Goal: Task Accomplishment & Management: Manage account settings

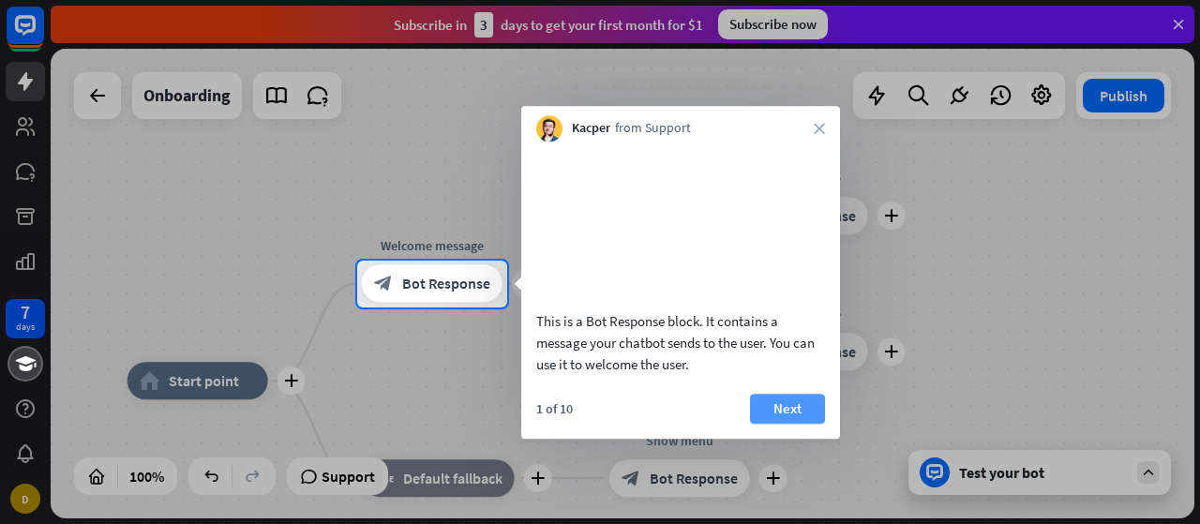
click at [788, 424] on button "Next" at bounding box center [787, 409] width 75 height 30
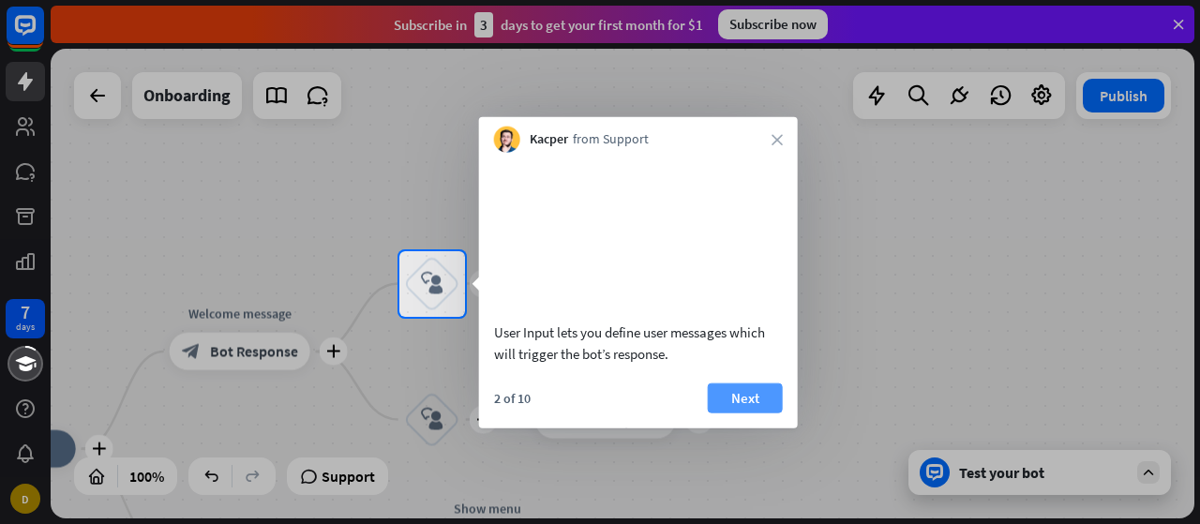
click at [741, 412] on button "Next" at bounding box center [745, 397] width 75 height 30
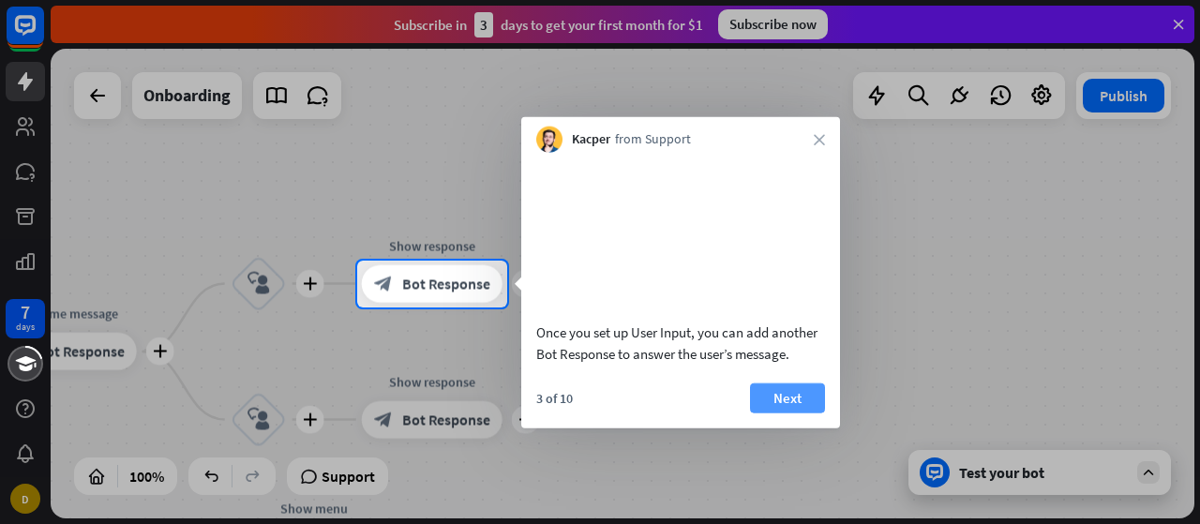
click at [772, 412] on button "Next" at bounding box center [787, 397] width 75 height 30
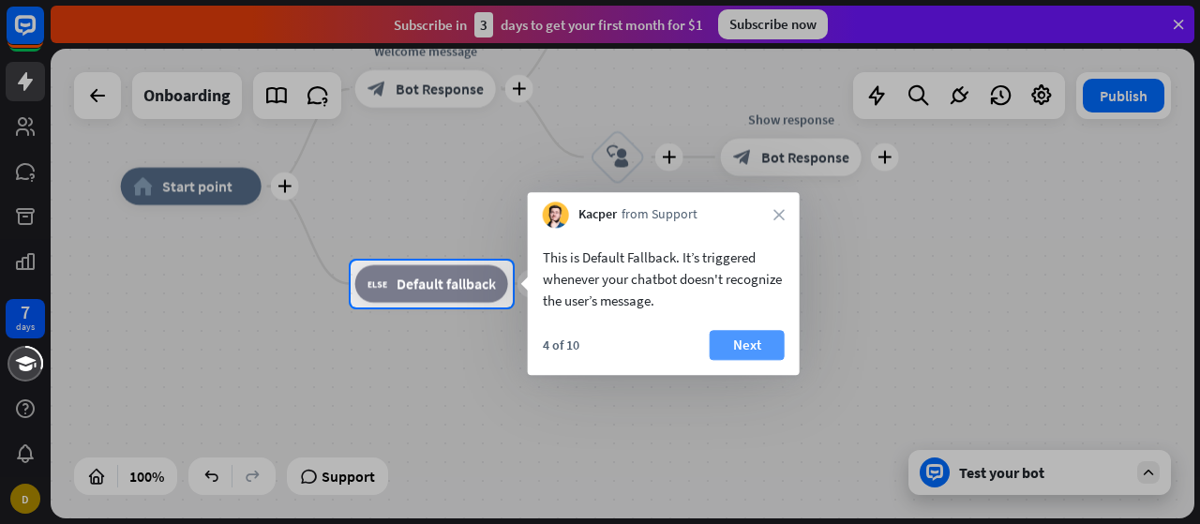
click at [749, 353] on button "Next" at bounding box center [747, 345] width 75 height 30
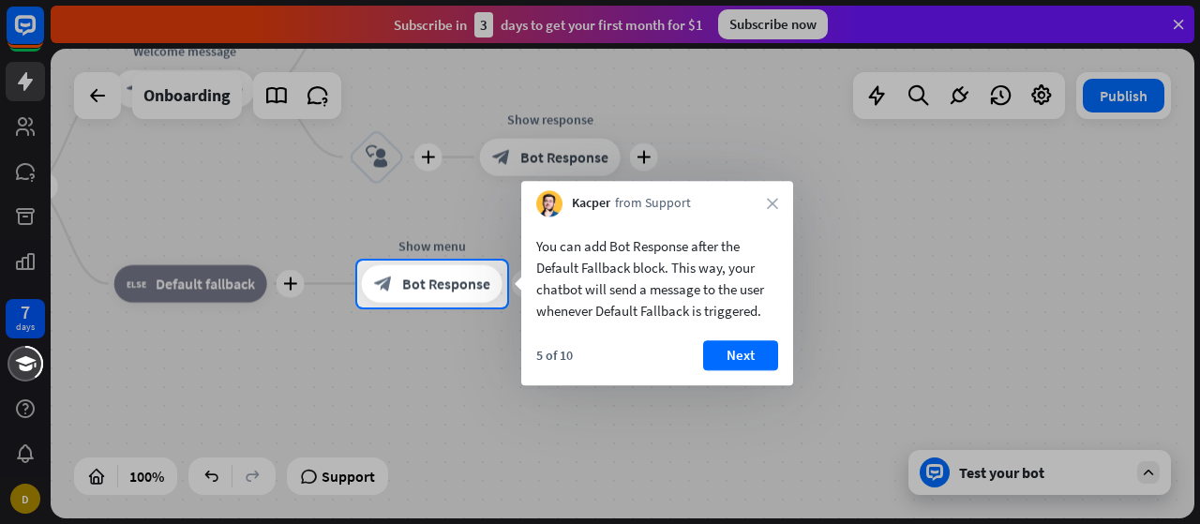
click at [749, 353] on button "Next" at bounding box center [740, 355] width 75 height 30
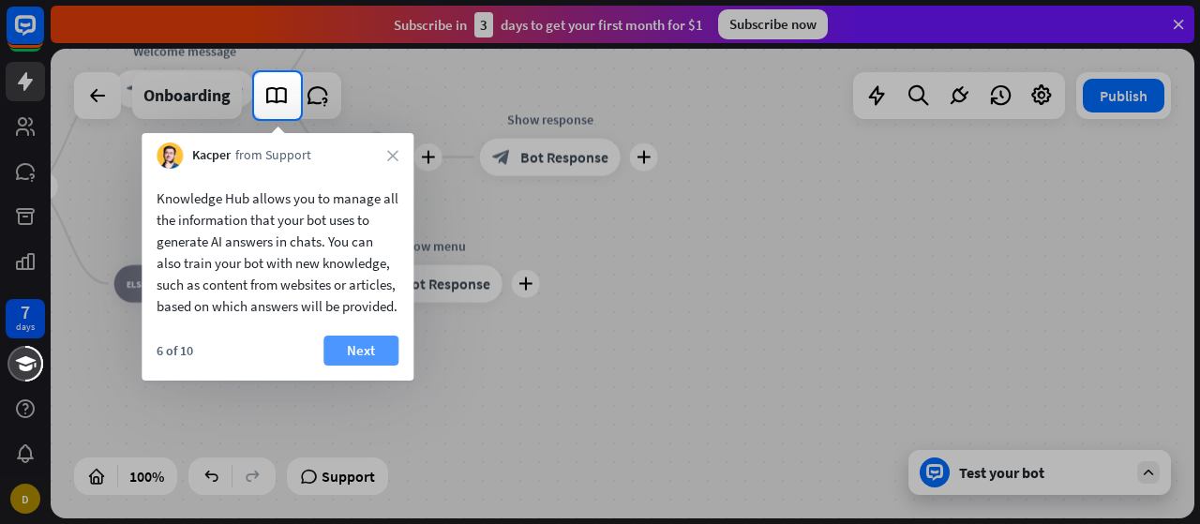
click at [351, 366] on button "Next" at bounding box center [360, 351] width 75 height 30
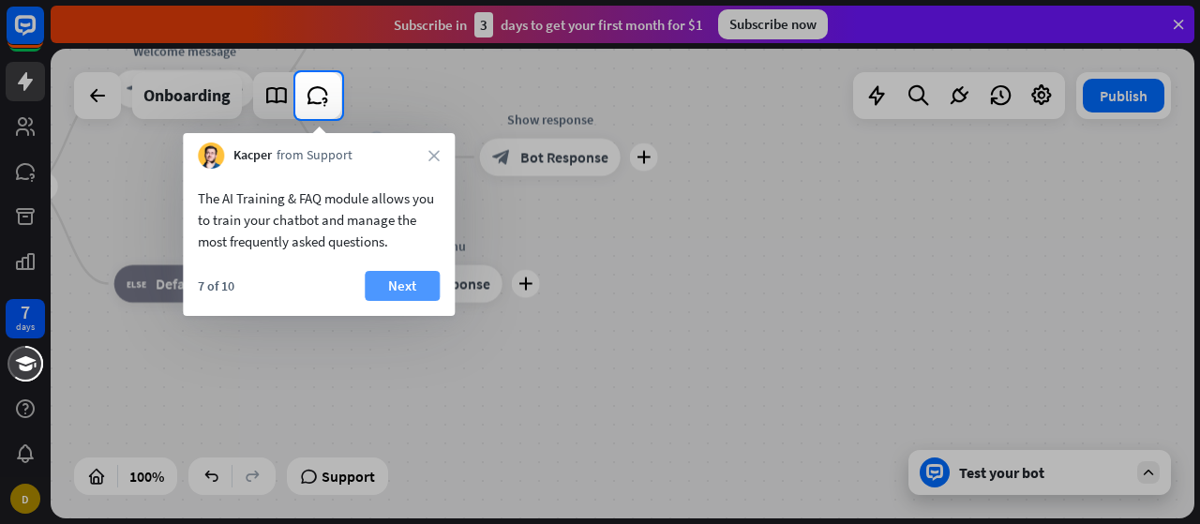
click at [390, 284] on button "Next" at bounding box center [402, 286] width 75 height 30
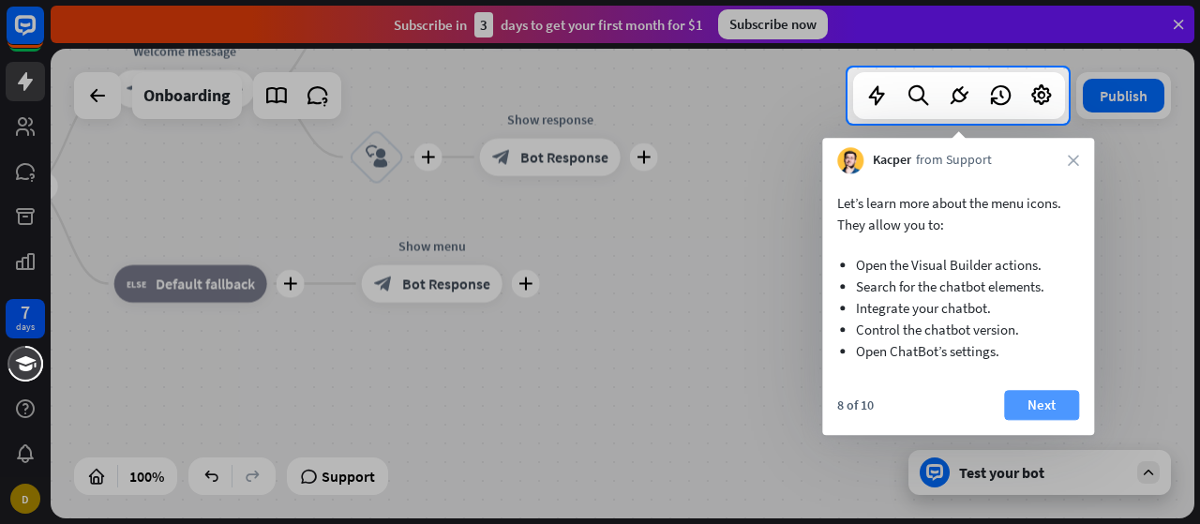
click at [1028, 411] on button "Next" at bounding box center [1041, 405] width 75 height 30
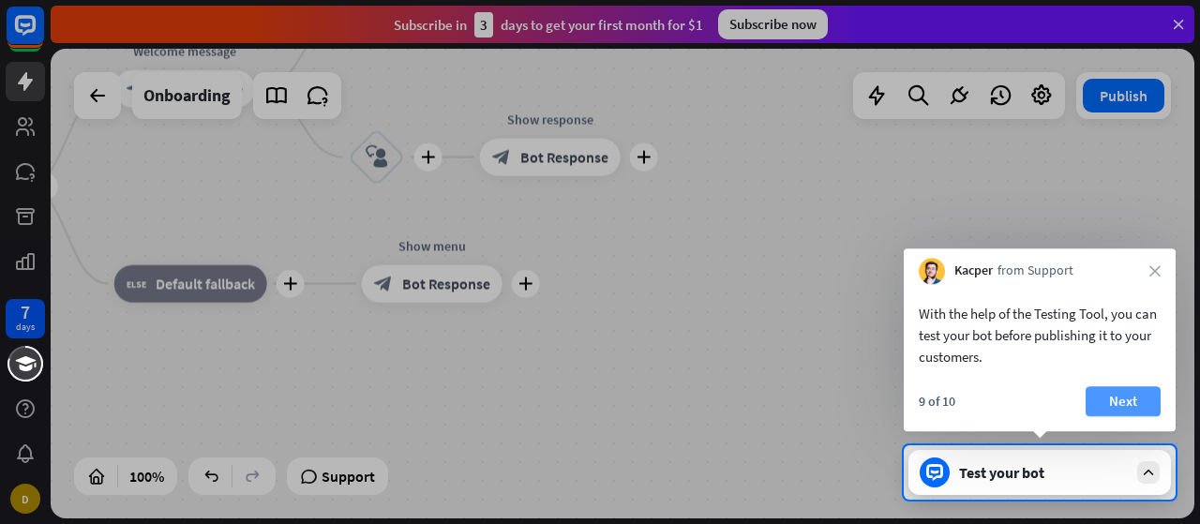
click at [1139, 389] on button "Next" at bounding box center [1123, 401] width 75 height 30
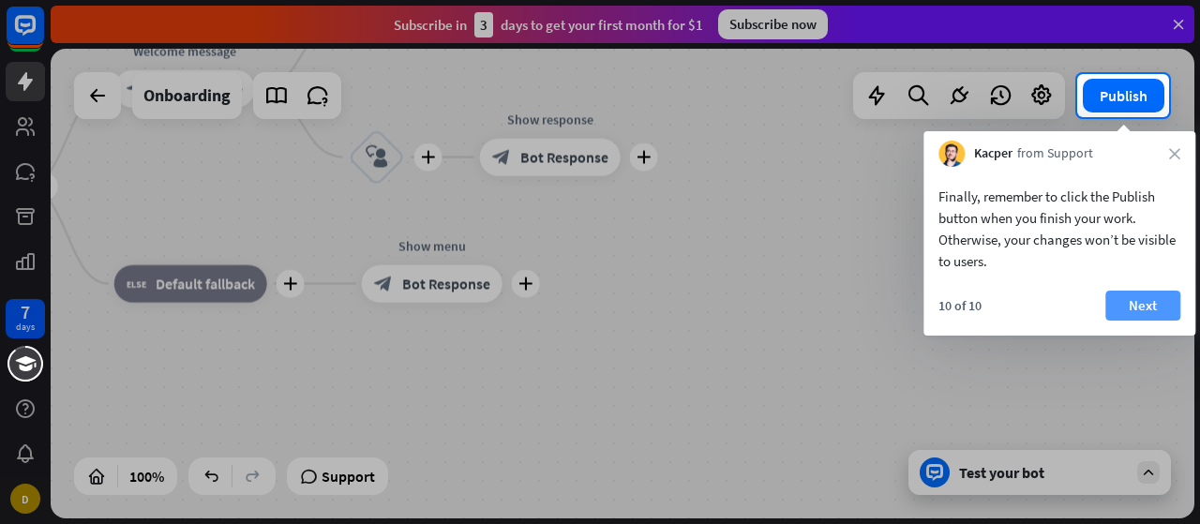
click at [1138, 302] on button "Next" at bounding box center [1142, 306] width 75 height 30
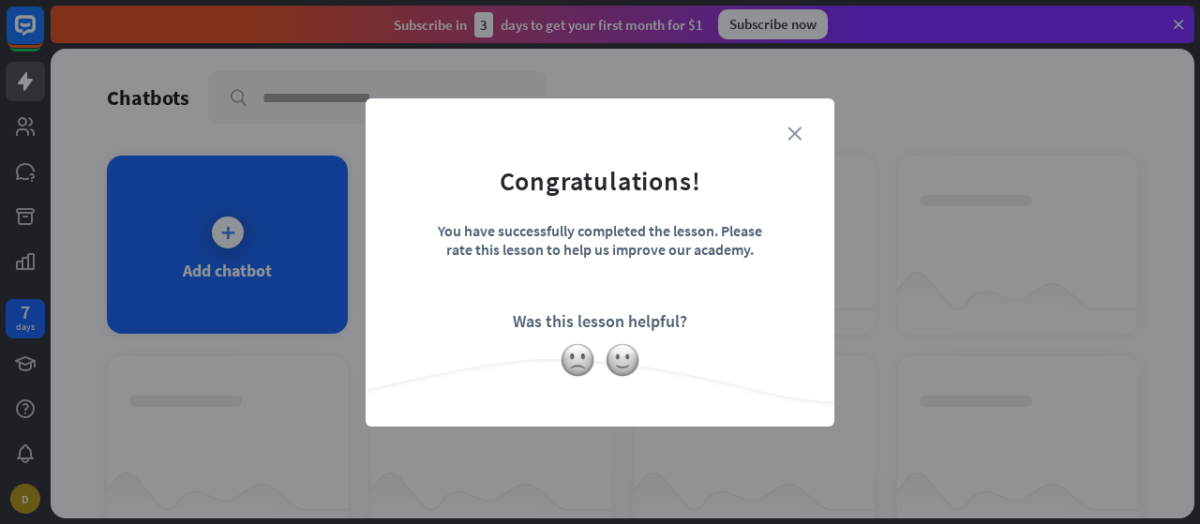
click at [801, 127] on icon "close" at bounding box center [794, 134] width 14 height 14
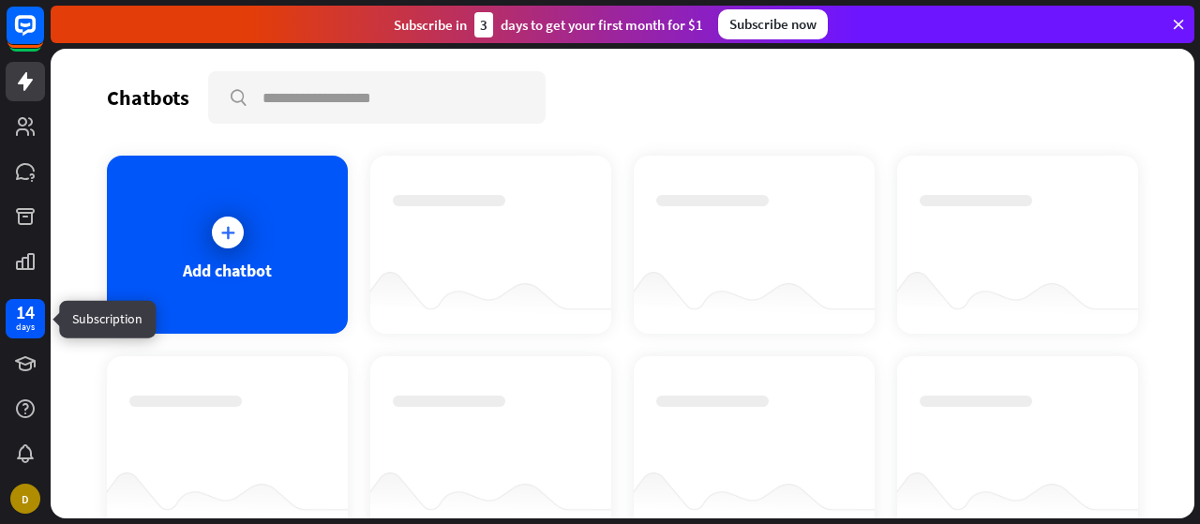
click at [23, 312] on div "14" at bounding box center [25, 312] width 19 height 17
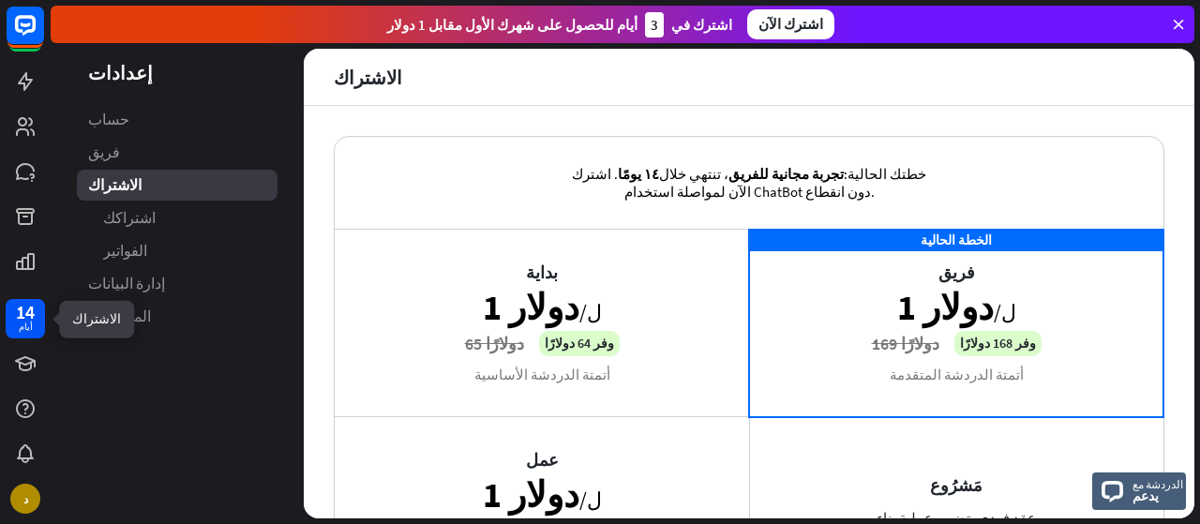
click at [22, 311] on font "14" at bounding box center [25, 311] width 19 height 23
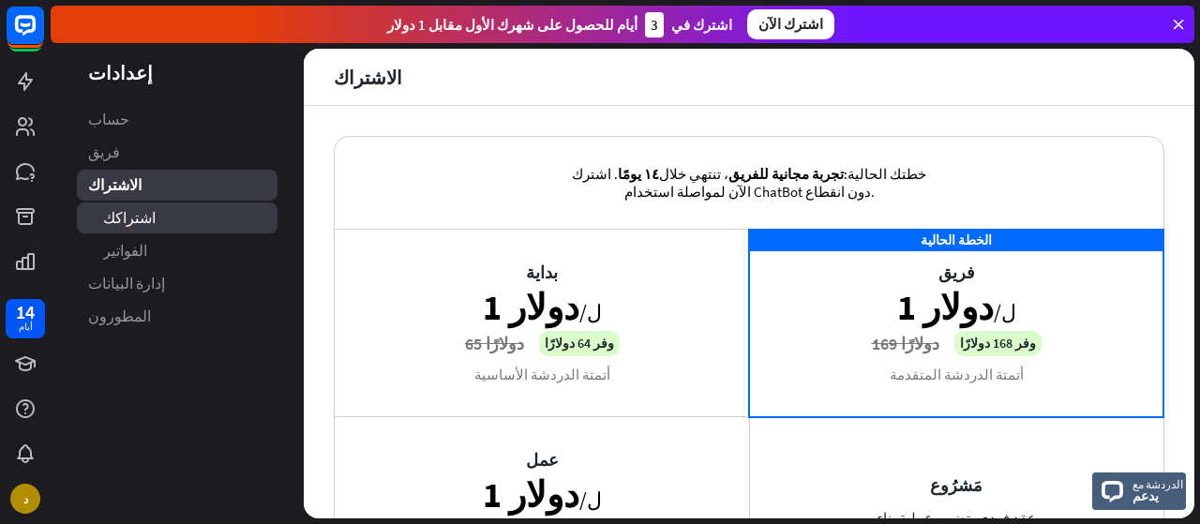
click at [122, 217] on font "اشتراكك" at bounding box center [129, 217] width 52 height 19
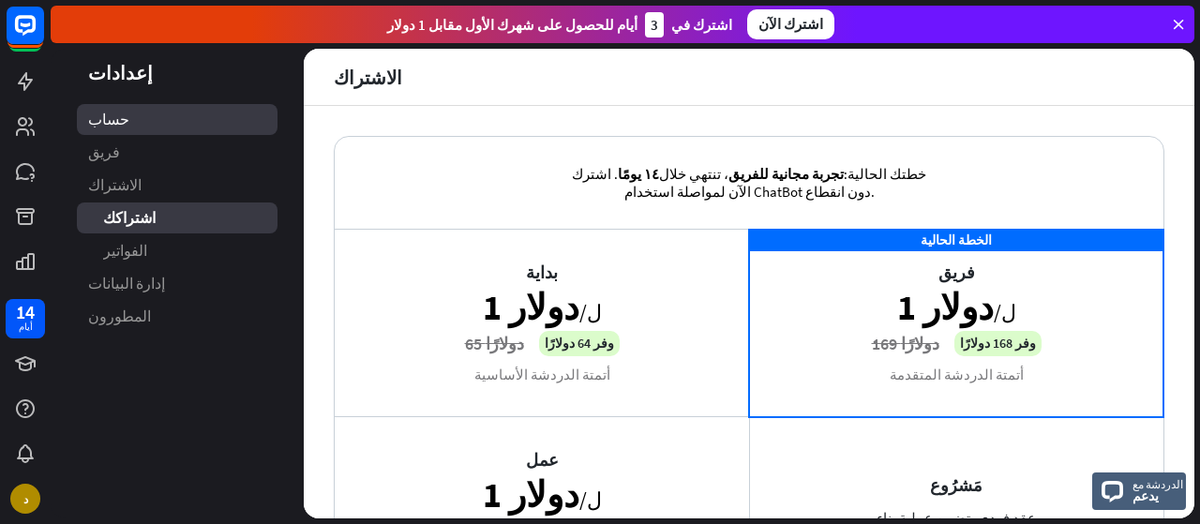
click at [88, 108] on link "حساب" at bounding box center [177, 119] width 201 height 31
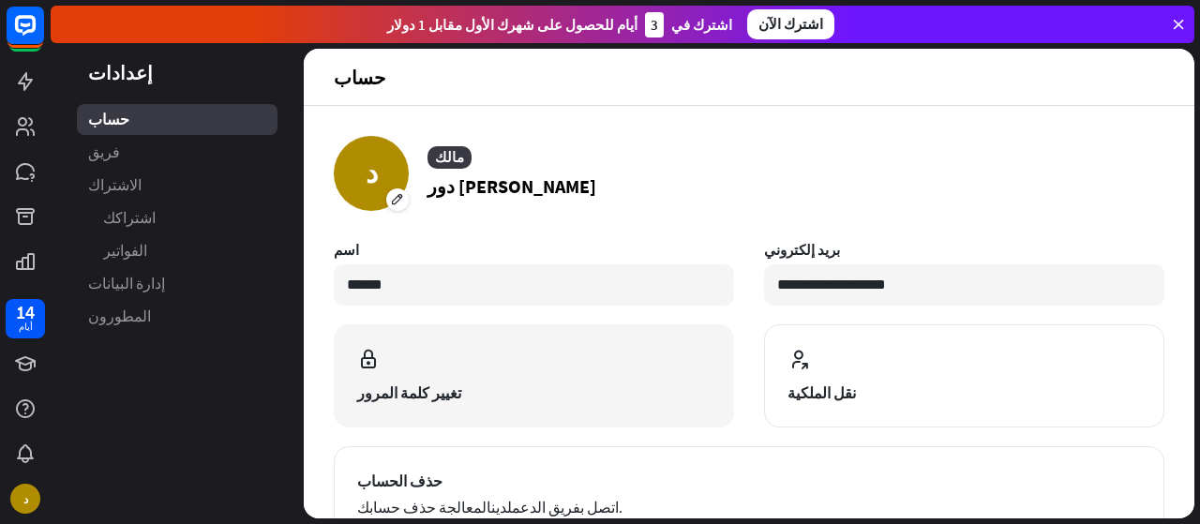
scroll to position [306, 0]
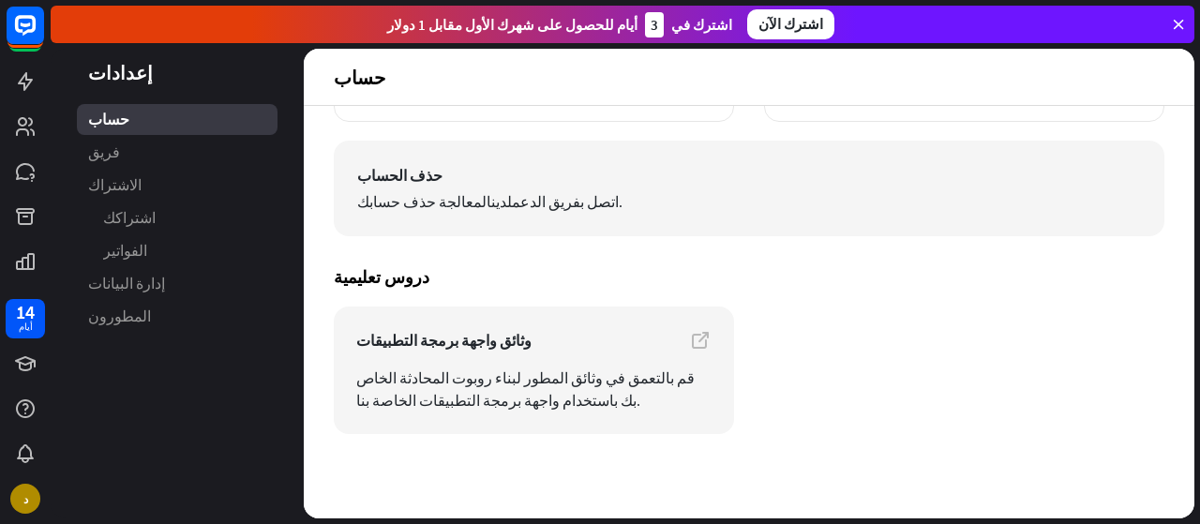
click at [402, 195] on font "لمعالجة حذف حسابك." at bounding box center [489, 201] width 265 height 19
click at [382, 172] on font "حذف الحساب" at bounding box center [399, 175] width 85 height 19
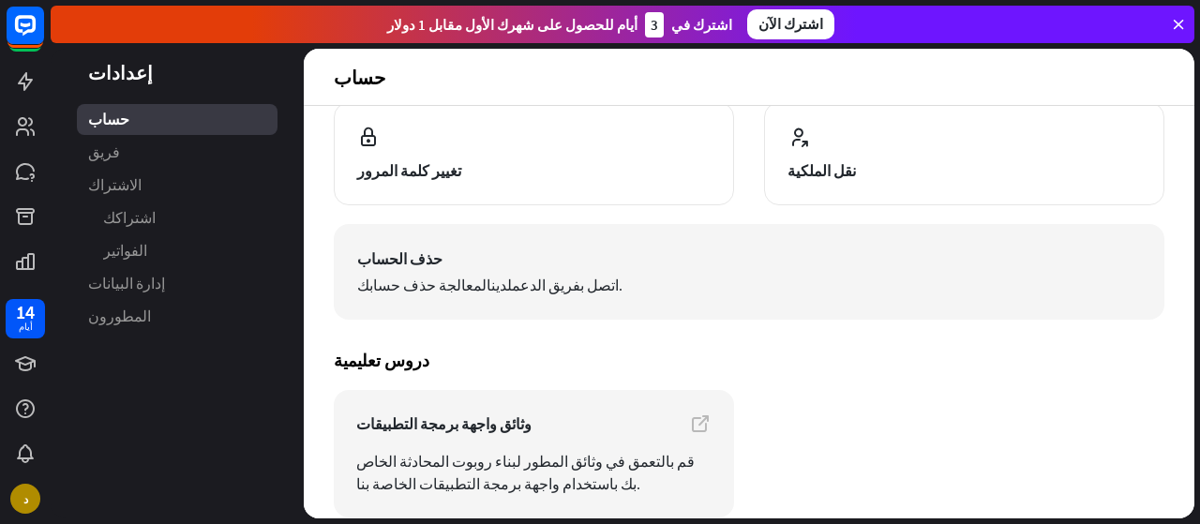
scroll to position [221, 0]
click at [442, 281] on font "لمعالجة حذف حسابك." at bounding box center [489, 286] width 265 height 19
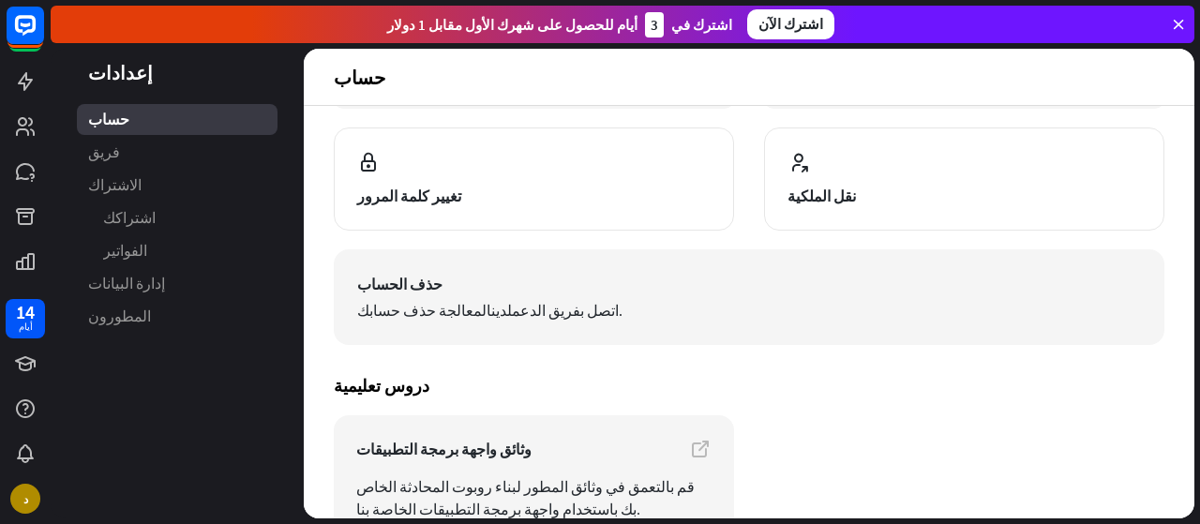
scroll to position [202, 0]
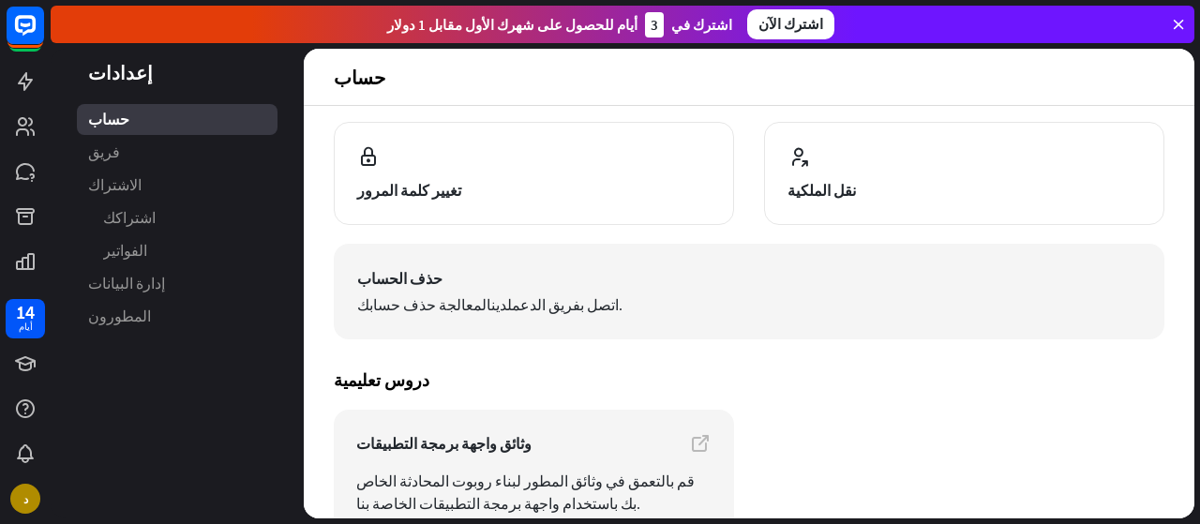
click at [413, 290] on button "حذف الحساب اتصل بفريق الدعم لدينا لمعالجة حذف حسابك." at bounding box center [749, 292] width 831 height 96
